Goal: Find specific page/section: Find specific page/section

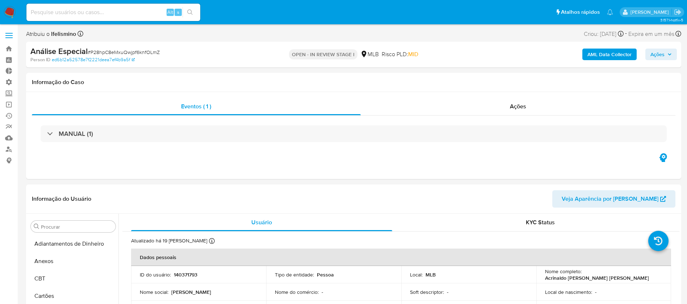
select select "10"
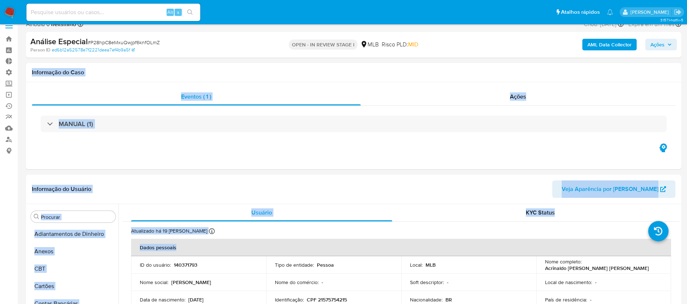
scroll to position [323, 0]
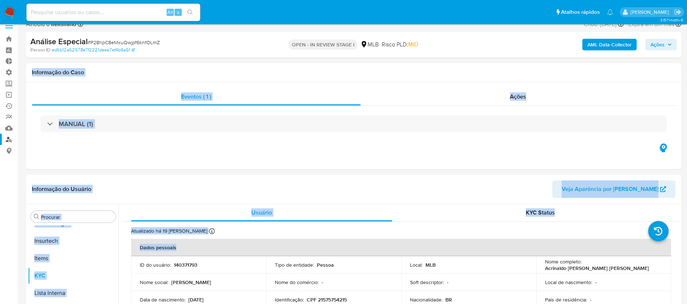
click at [8, 137] on link "Localizador de pessoas" at bounding box center [43, 139] width 86 height 11
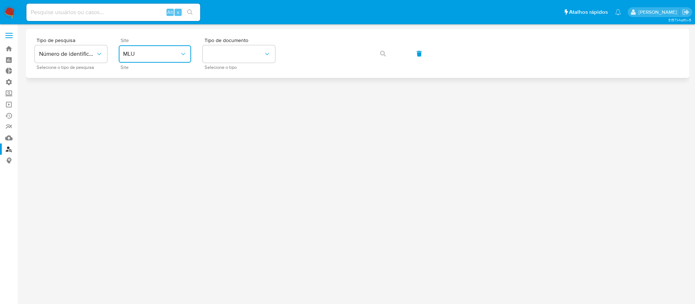
click at [183, 48] on button "MLU" at bounding box center [155, 53] width 72 height 17
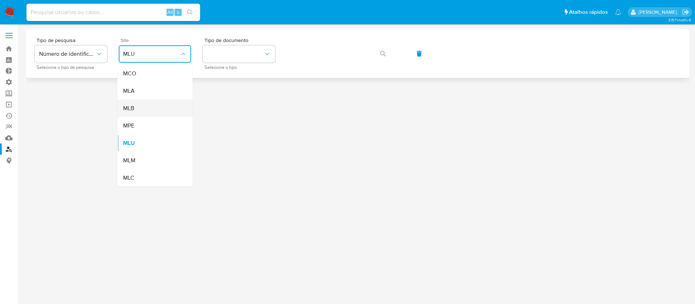
click at [148, 111] on div "MLB" at bounding box center [152, 108] width 59 height 17
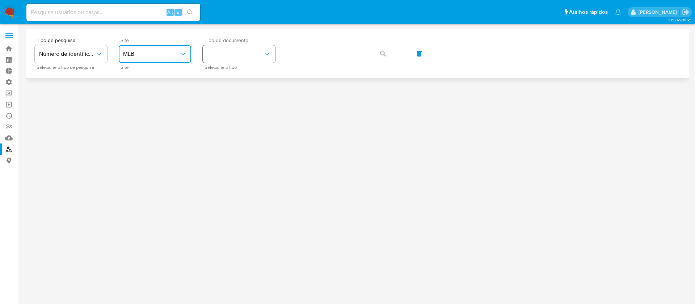
click at [251, 60] on button "identificationType" at bounding box center [239, 53] width 72 height 17
click at [235, 82] on div "CNPJ CNPJ" at bounding box center [236, 77] width 59 height 25
click at [380, 55] on icon "button" at bounding box center [383, 54] width 6 height 6
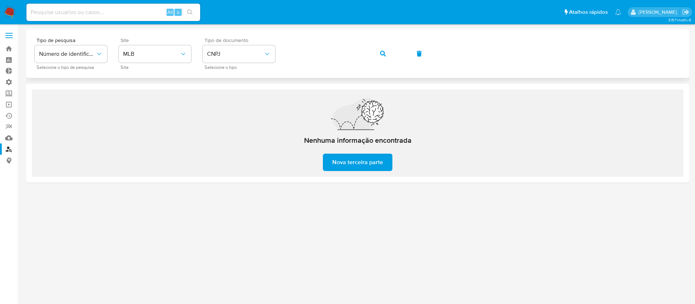
click at [278, 33] on div "Tipo de pesquisa Número de identificação Selecione o tipo de pesquisa Site MLB …" at bounding box center [357, 53] width 663 height 49
click at [382, 55] on icon "button" at bounding box center [383, 54] width 6 height 6
click at [269, 40] on div "Tipo de pesquisa Número de identificação Selecione o tipo de pesquisa Site MLB …" at bounding box center [358, 54] width 646 height 32
click at [386, 53] on icon "button" at bounding box center [383, 54] width 6 height 6
click at [258, 39] on div "Tipo de pesquisa Número de identificação Selecione o tipo de pesquisa Site MLB …" at bounding box center [358, 54] width 646 height 32
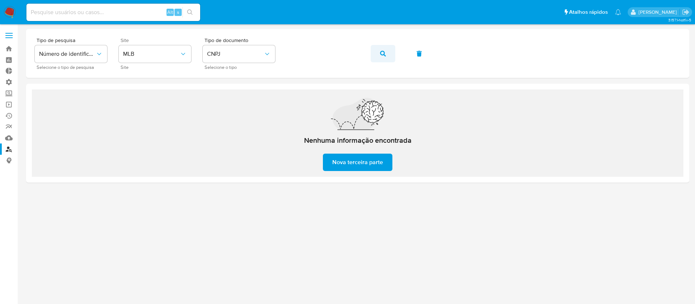
click at [385, 58] on span "button" at bounding box center [383, 54] width 6 height 16
click at [242, 38] on div "Tipo de pesquisa Número de identificação Selecione o tipo de pesquisa Site MLB …" at bounding box center [358, 54] width 646 height 32
click at [377, 51] on button "button" at bounding box center [383, 53] width 25 height 17
click at [260, 35] on div "Tipo de pesquisa Número de identificação Selecione o tipo de pesquisa Site MLB …" at bounding box center [357, 53] width 663 height 49
click at [383, 56] on span "button" at bounding box center [383, 54] width 6 height 16
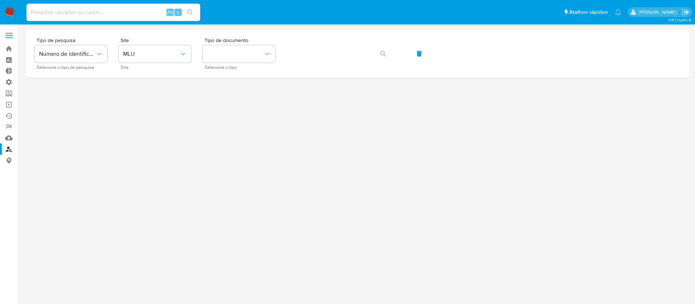
click at [54, 10] on input at bounding box center [113, 12] width 174 height 9
paste input "1401841009"
type input "1401841009"
click at [192, 12] on icon "search-icon" at bounding box center [190, 12] width 6 height 6
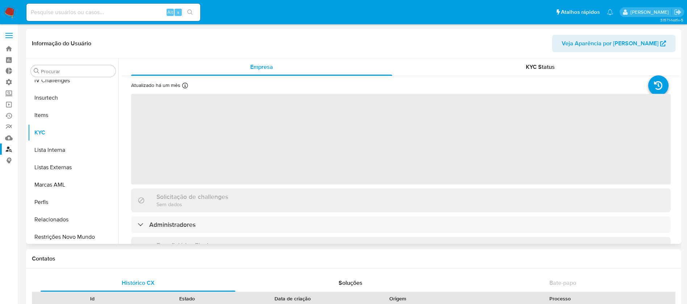
scroll to position [323, 0]
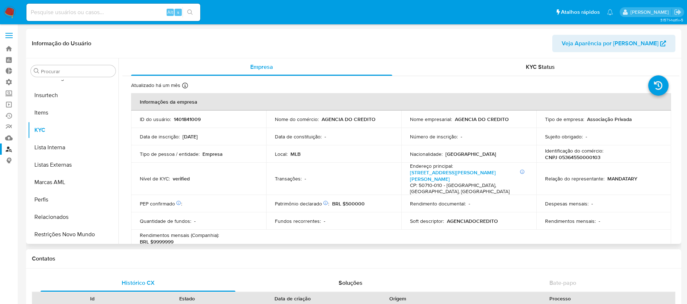
select select "10"
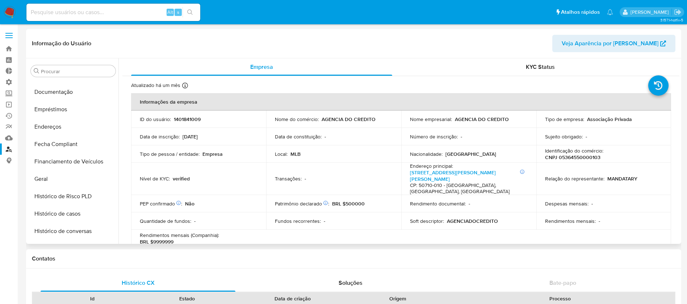
scroll to position [150, 0]
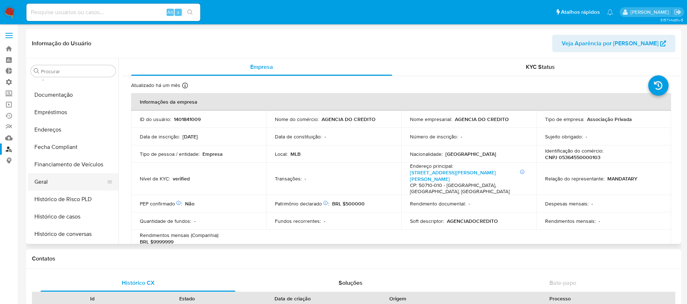
click at [52, 181] on button "Geral" at bounding box center [70, 181] width 85 height 17
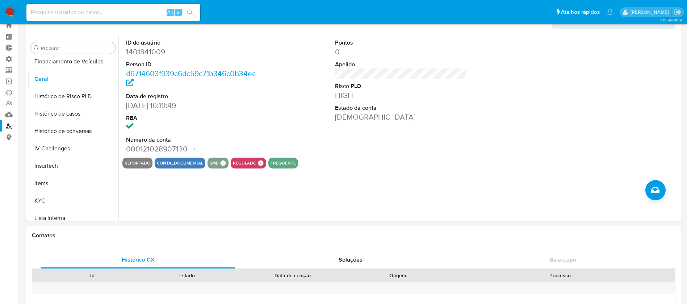
scroll to position [0, 0]
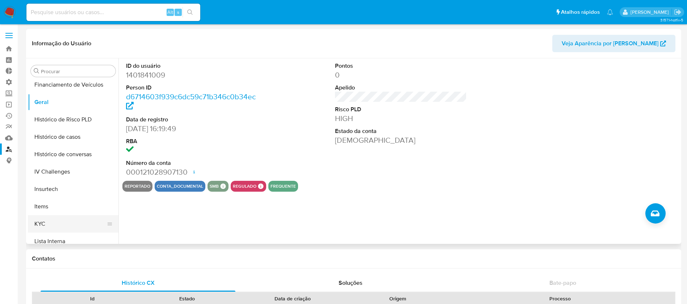
click at [45, 224] on button "KYC" at bounding box center [70, 223] width 85 height 17
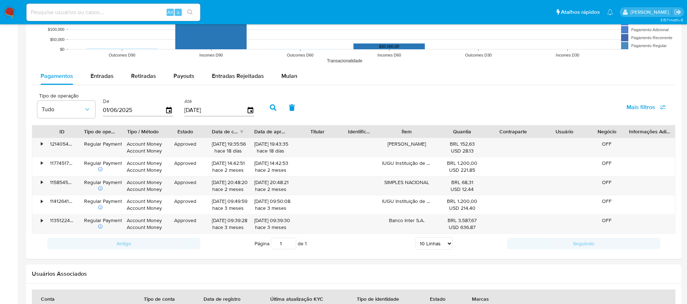
scroll to position [618, 0]
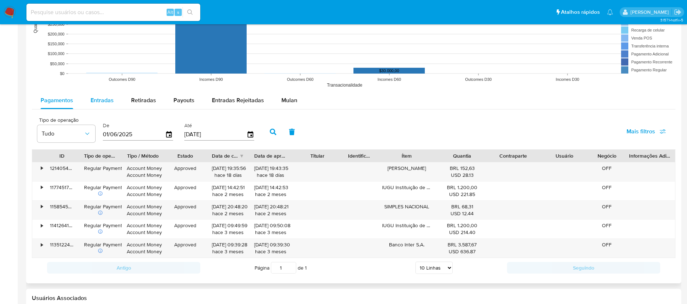
click at [103, 101] on span "Entradas" at bounding box center [102, 100] width 23 height 8
select select "10"
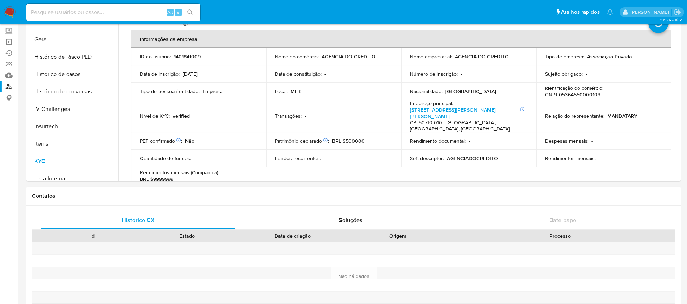
scroll to position [59, 0]
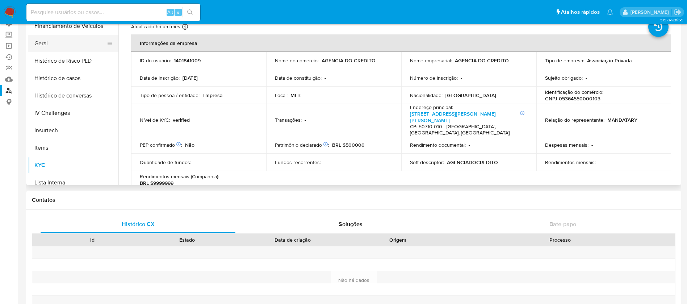
click at [48, 44] on button "Geral" at bounding box center [70, 43] width 85 height 17
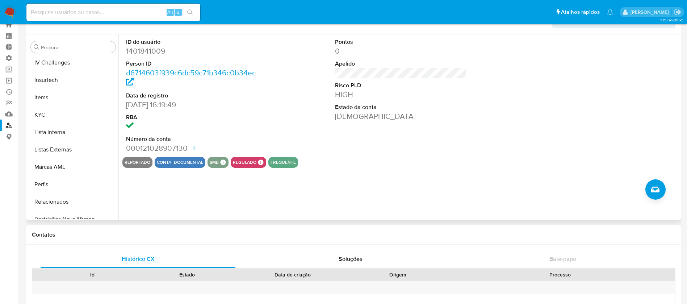
scroll to position [318, 0]
click at [50, 109] on button "KYC" at bounding box center [70, 111] width 85 height 17
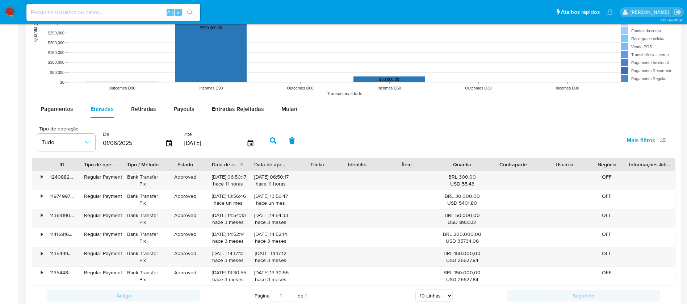
scroll to position [610, 0]
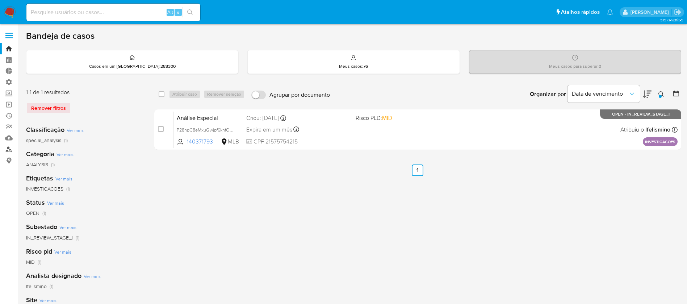
click at [11, 151] on link "Localizador de pessoas" at bounding box center [43, 148] width 86 height 11
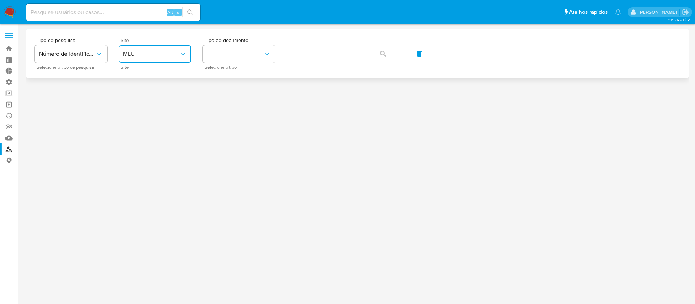
click at [181, 58] on button "MLU" at bounding box center [155, 53] width 72 height 17
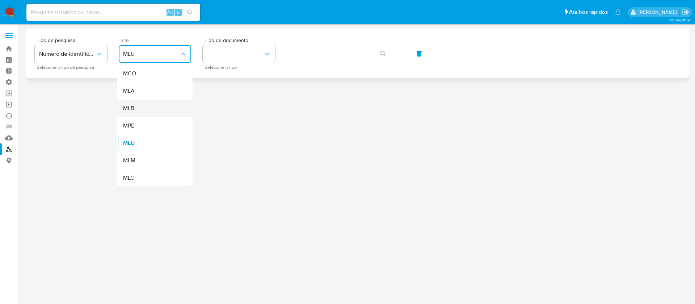
click at [148, 109] on div "MLB" at bounding box center [152, 108] width 59 height 17
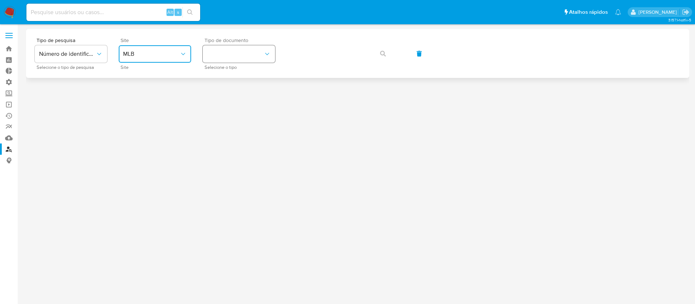
click at [241, 59] on button "identificationType" at bounding box center [239, 53] width 72 height 17
click at [237, 69] on div "CNPJ CNPJ" at bounding box center [236, 77] width 59 height 25
click at [382, 53] on icon "button" at bounding box center [383, 54] width 6 height 6
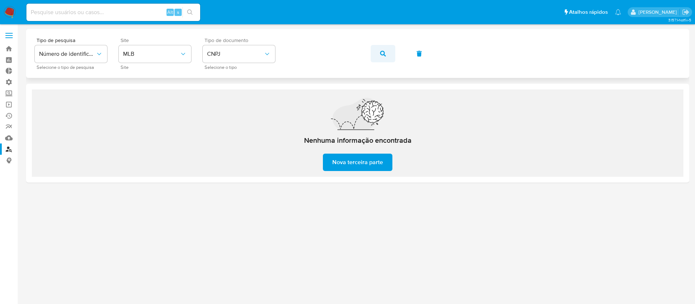
click at [382, 55] on icon "button" at bounding box center [383, 54] width 6 height 6
